Goal: Find specific page/section: Find specific page/section

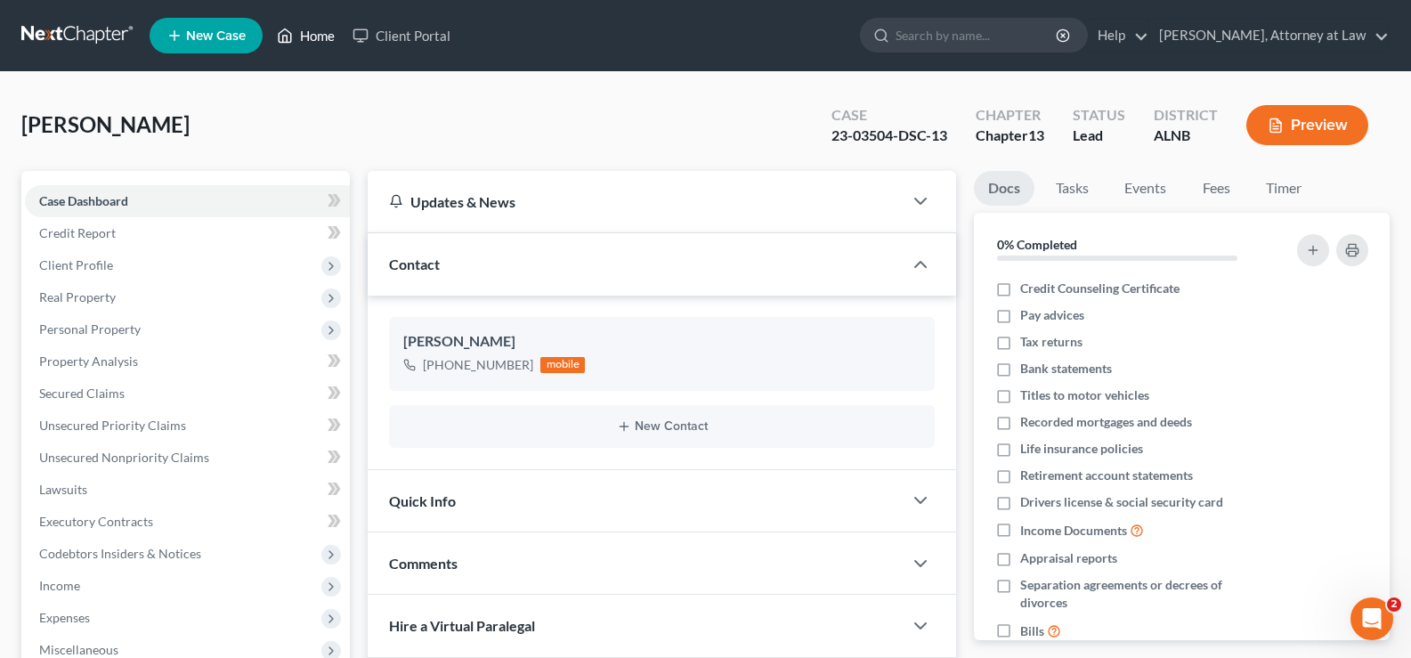
click at [321, 37] on link "Home" at bounding box center [306, 36] width 76 height 32
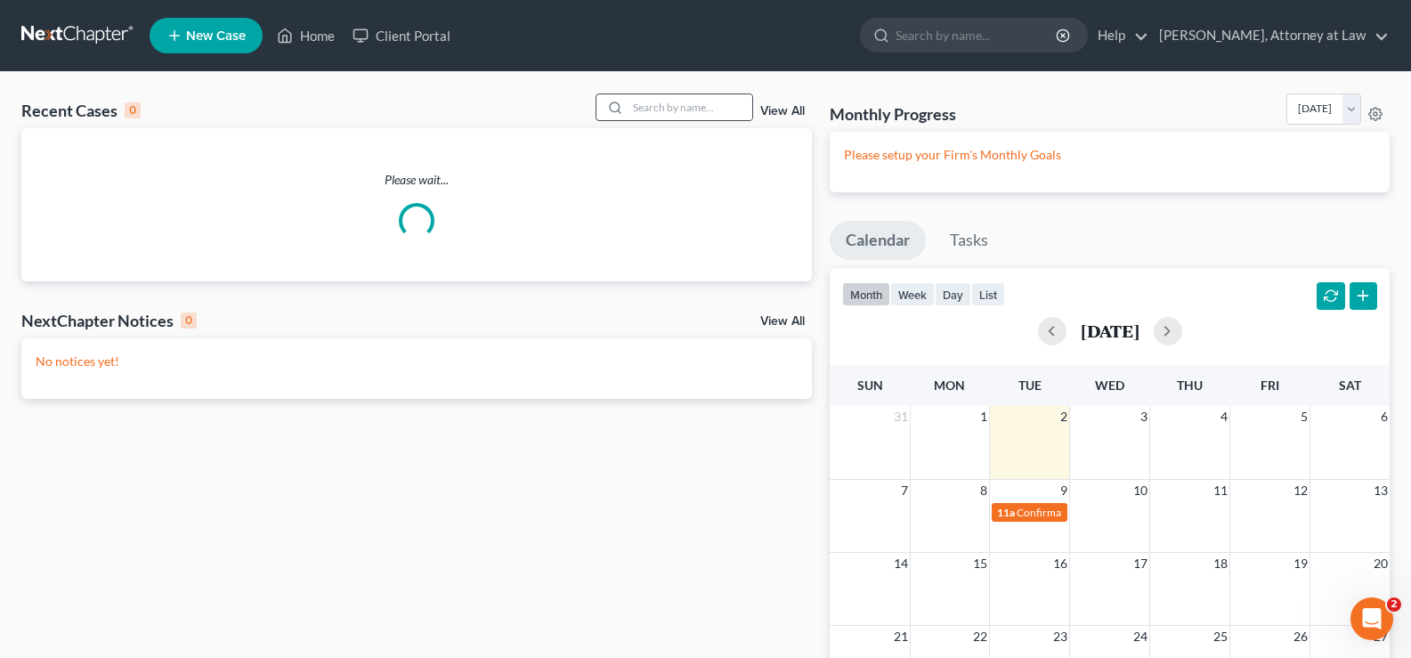
click at [629, 104] on div at bounding box center [612, 107] width 32 height 26
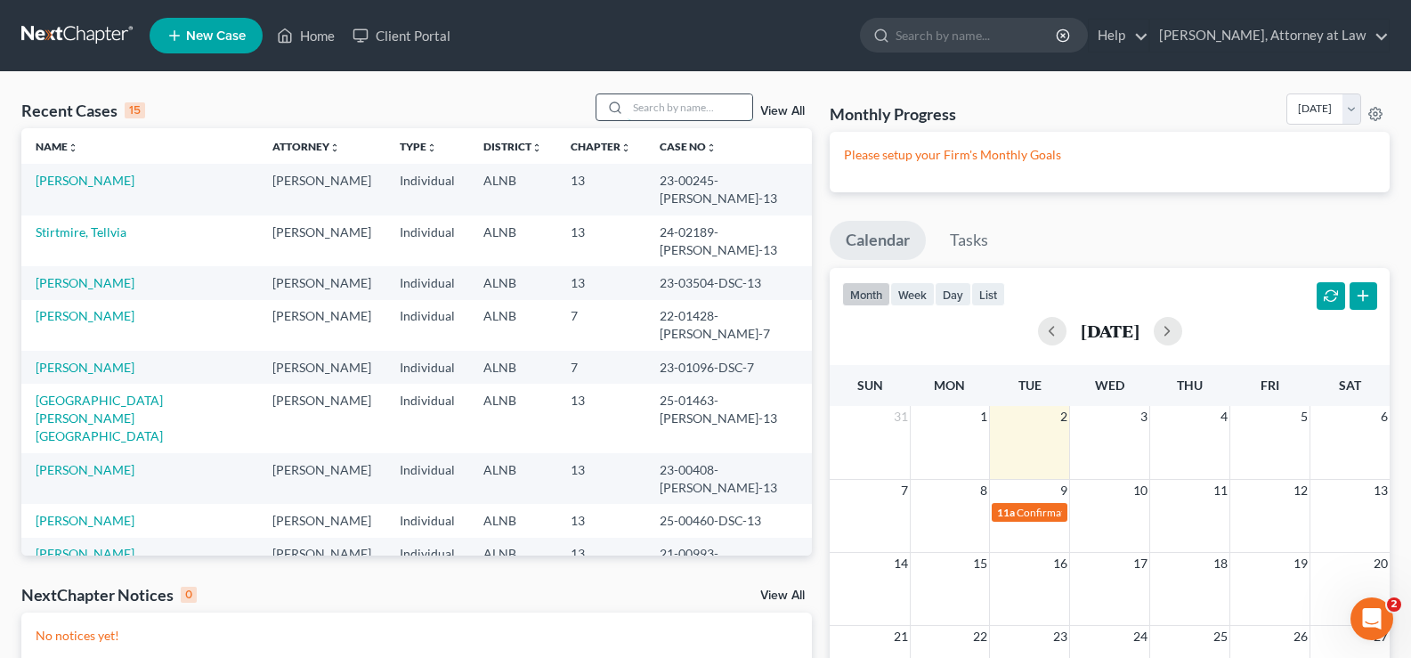
click at [645, 107] on input "search" at bounding box center [690, 107] width 125 height 26
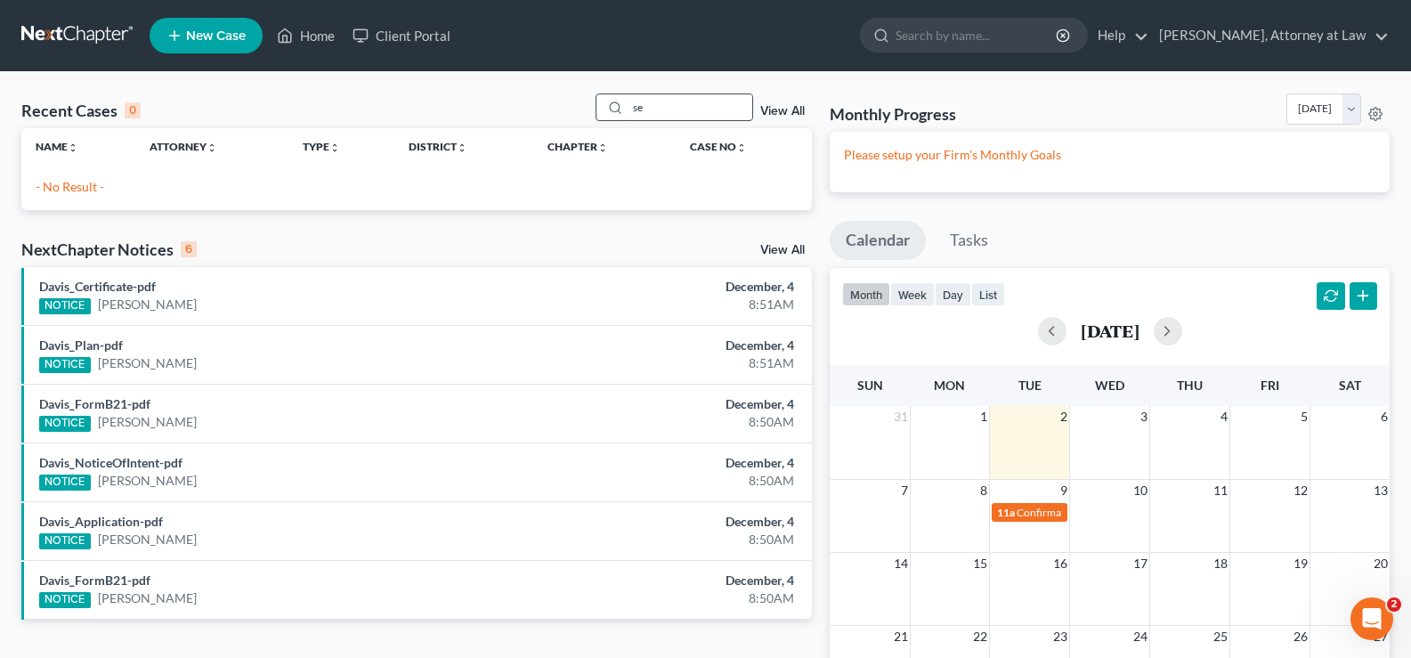
type input "s"
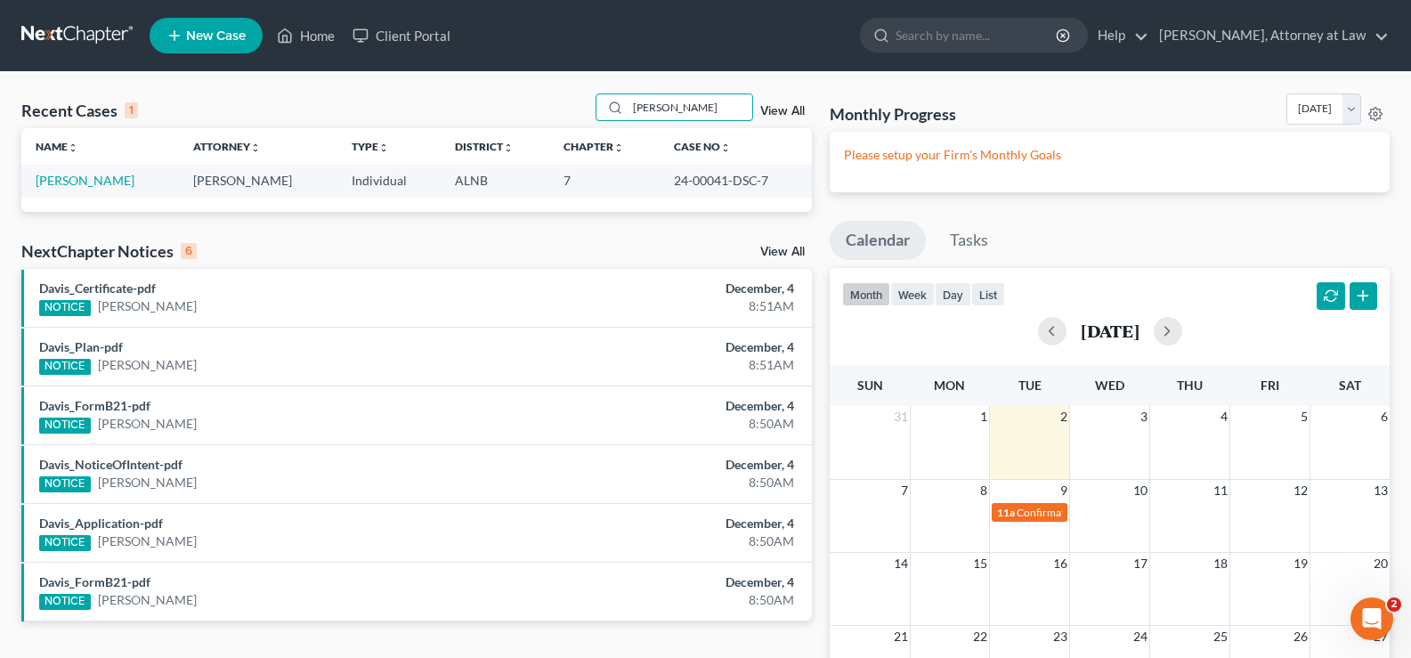
drag, startPoint x: 715, startPoint y: 106, endPoint x: 209, endPoint y: 78, distance: 506.4
click at [317, 55] on div "Home New Case Client Portal [PERSON_NAME], Attorney at Law [EMAIL_ADDRESS][DOMA…" at bounding box center [705, 464] width 1411 height 929
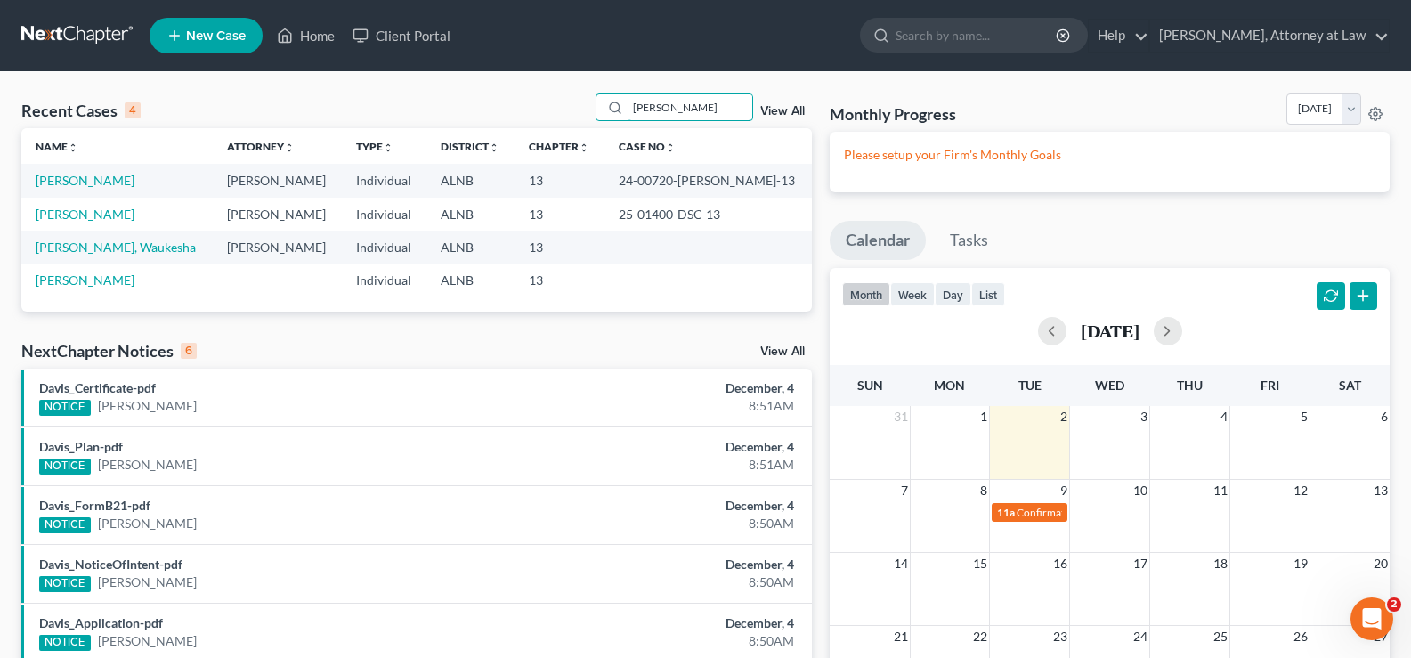
click at [564, 90] on div "Recent Cases 4 [PERSON_NAME] View All Name unfold_more expand_more expand_less …" at bounding box center [705, 484] width 1411 height 824
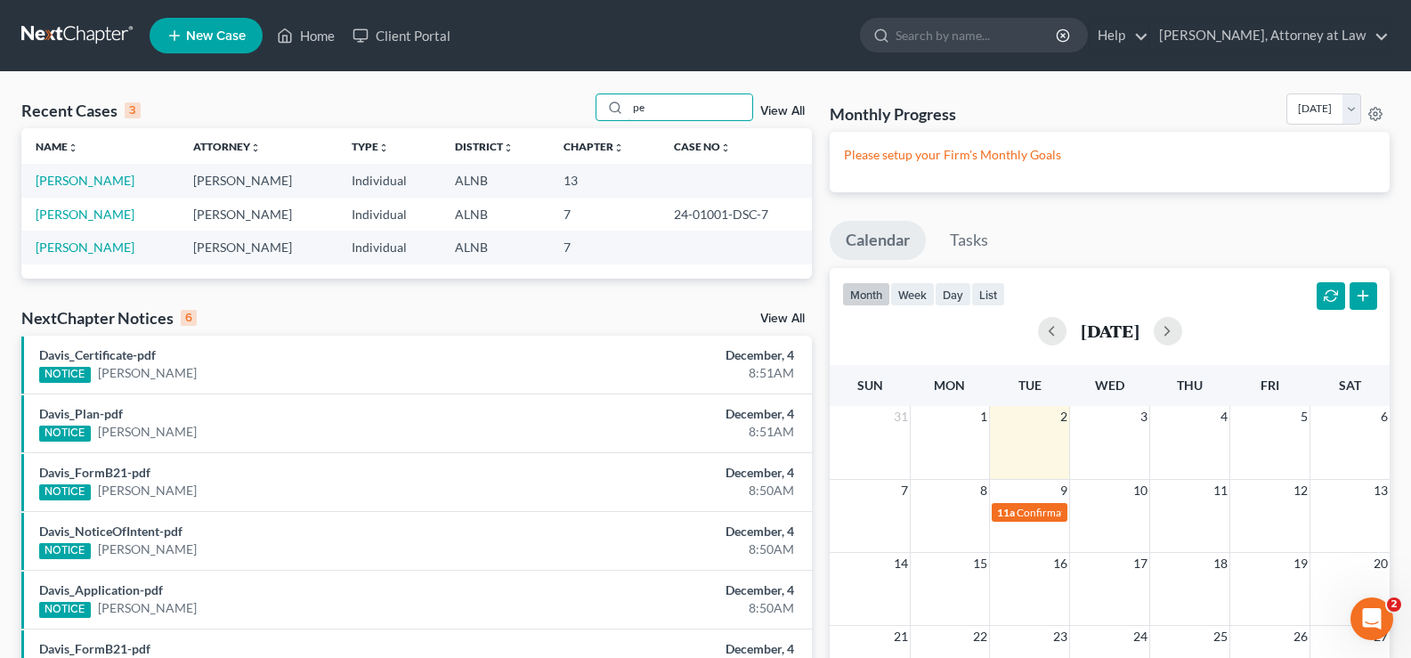
type input "p"
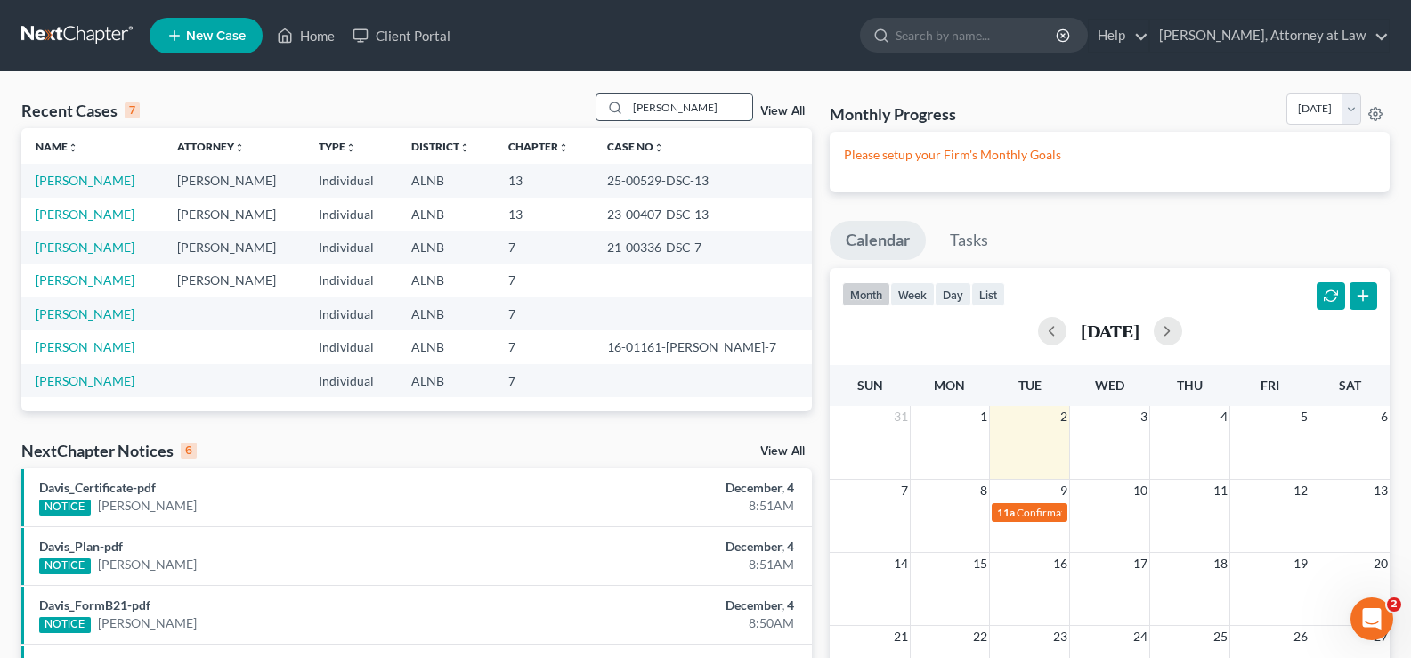
drag, startPoint x: 672, startPoint y: 107, endPoint x: 613, endPoint y: 99, distance: 59.3
click at [613, 99] on div "[PERSON_NAME]" at bounding box center [675, 107] width 158 height 28
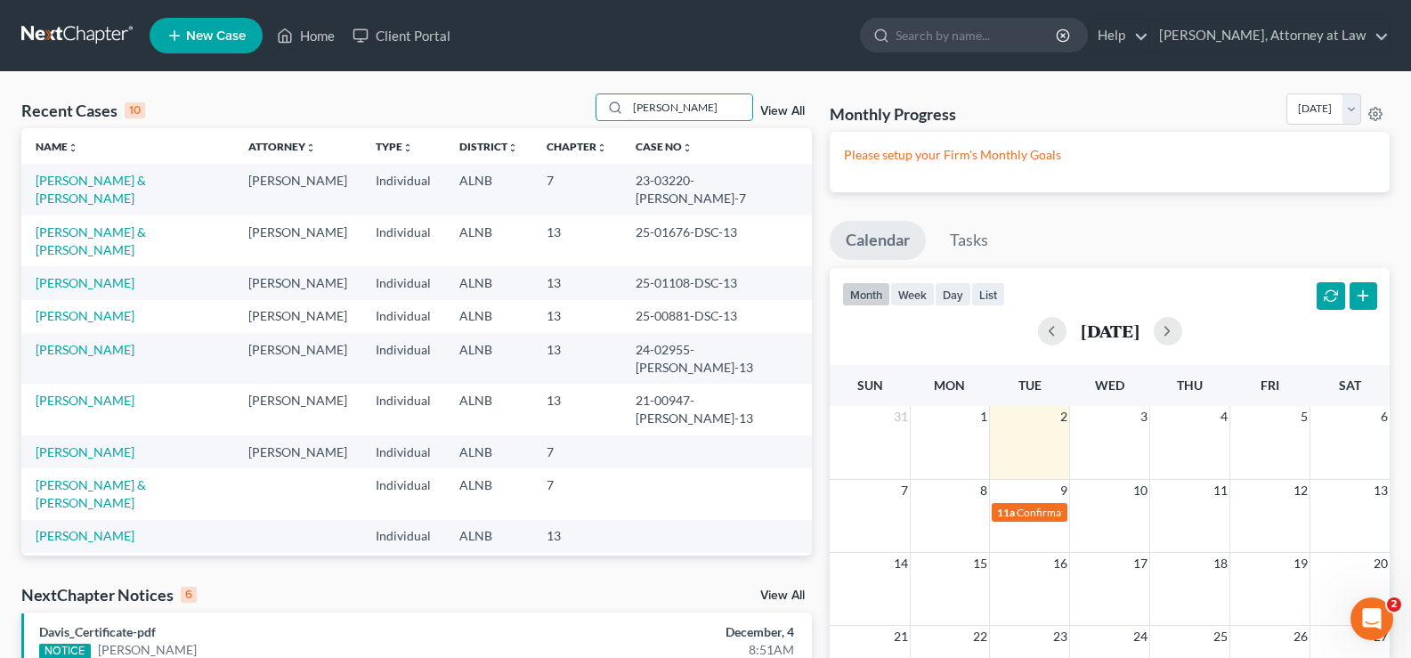
drag, startPoint x: 711, startPoint y: 102, endPoint x: 582, endPoint y: 104, distance: 129.1
click at [582, 104] on div "Recent Cases 10 [PERSON_NAME] View All" at bounding box center [416, 110] width 791 height 35
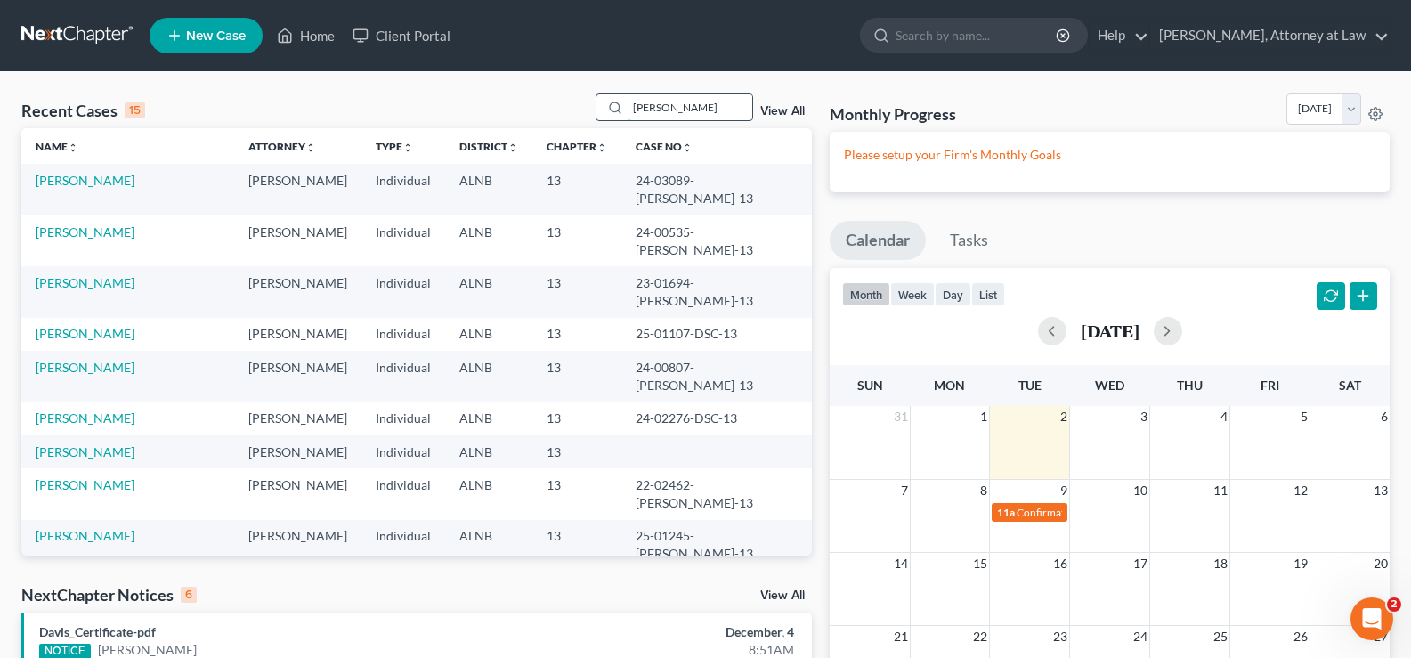
drag, startPoint x: 679, startPoint y: 101, endPoint x: 634, endPoint y: 106, distance: 45.6
click at [635, 106] on input "[PERSON_NAME]" at bounding box center [690, 107] width 125 height 26
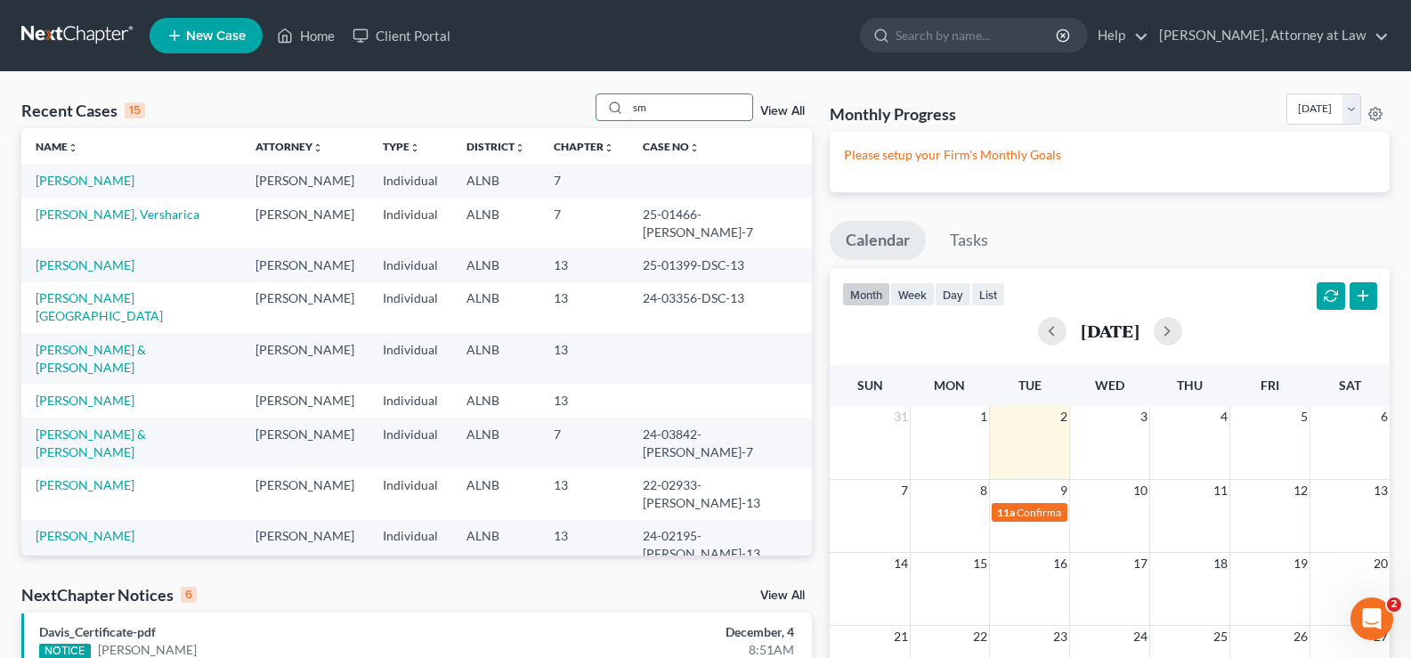
type input "s"
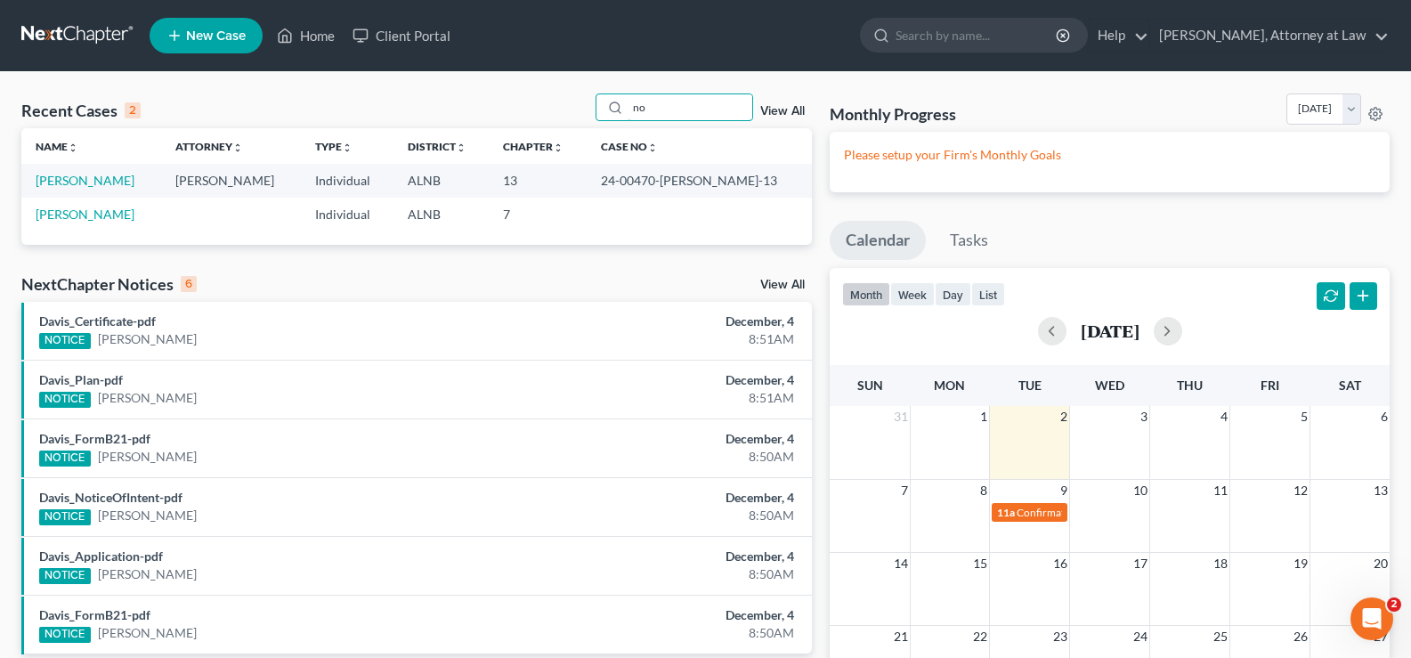
type input "n"
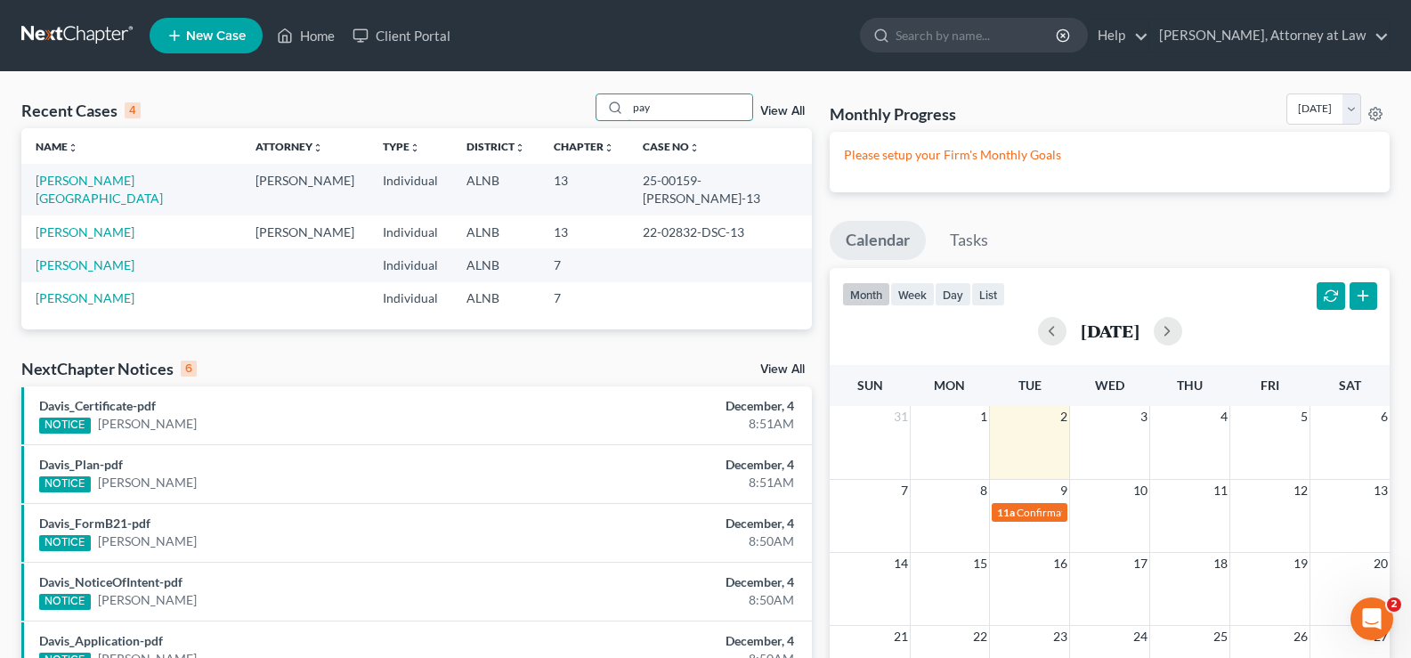
type input "pay"
click at [114, 174] on link "[PERSON_NAME][GEOGRAPHIC_DATA]" at bounding box center [99, 189] width 127 height 33
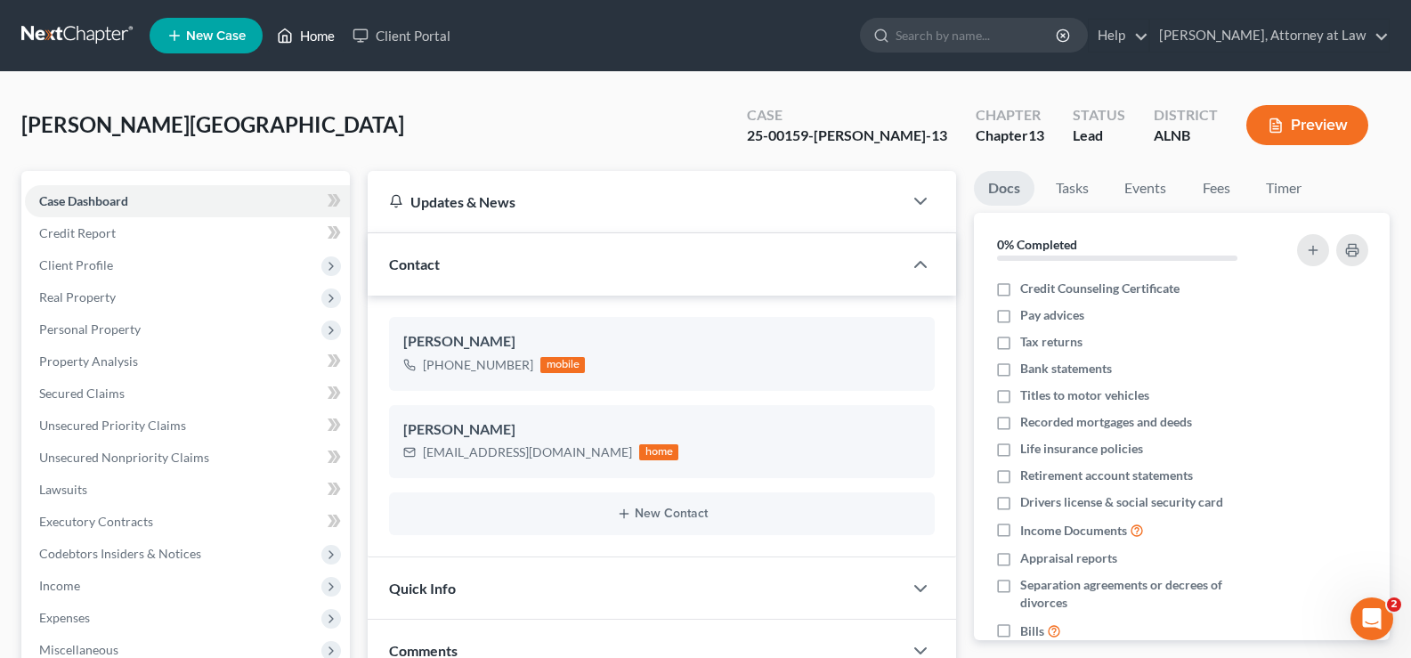
click at [315, 36] on link "Home" at bounding box center [306, 36] width 76 height 32
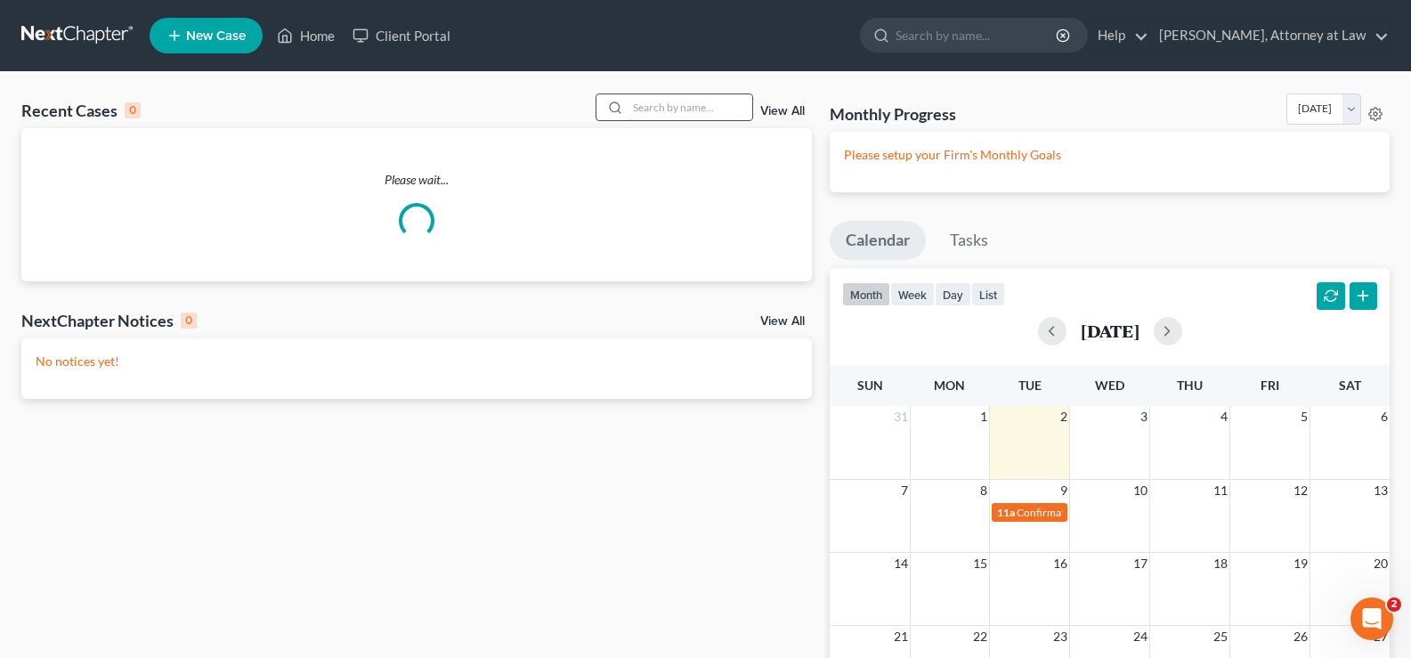
click at [678, 106] on input "search" at bounding box center [690, 107] width 125 height 26
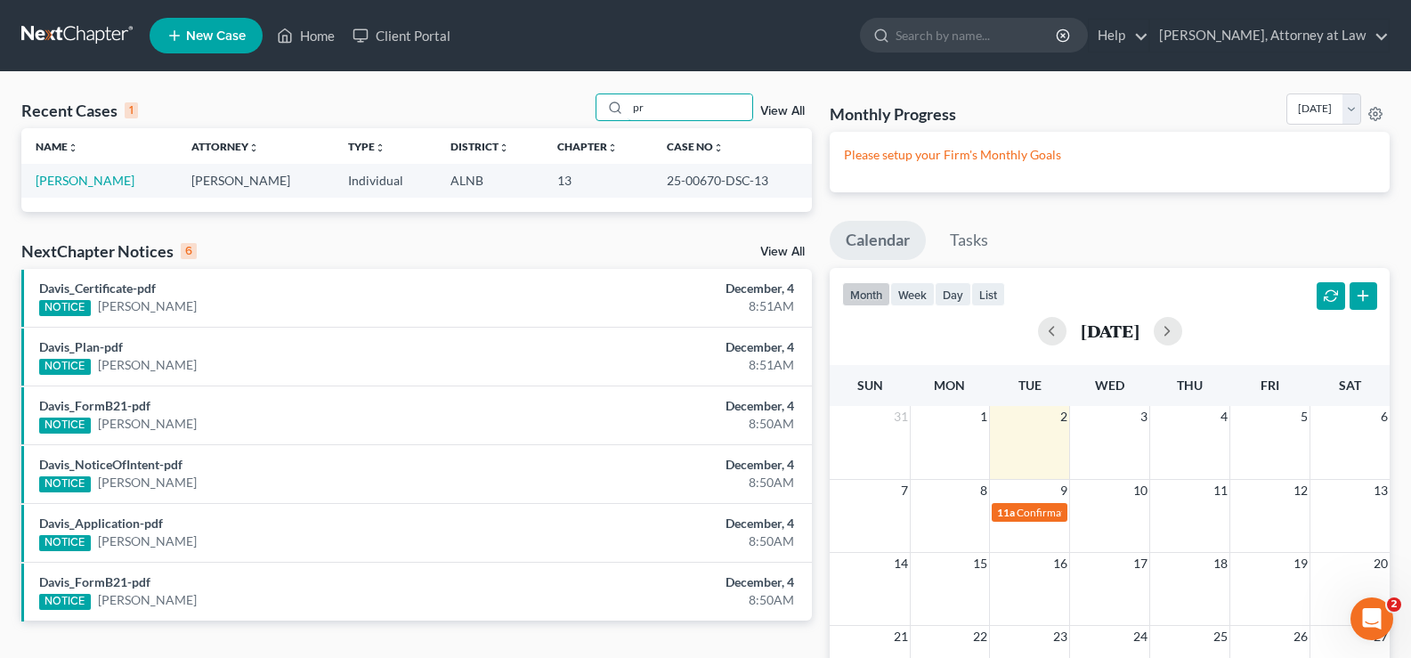
type input "p"
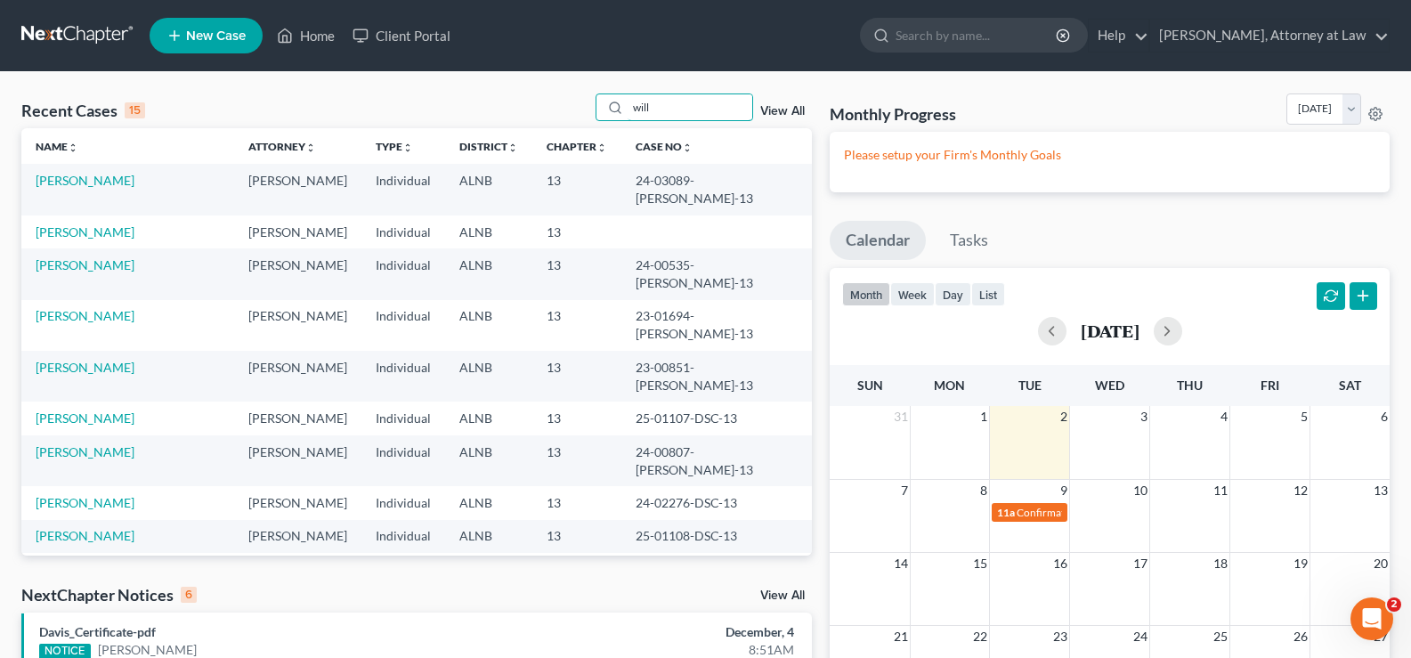
type input "will"
